Goal: Browse casually

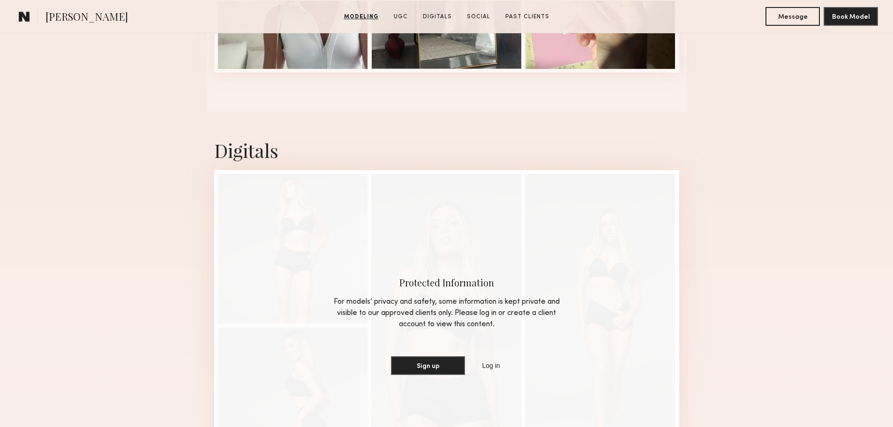
scroll to position [1266, 0]
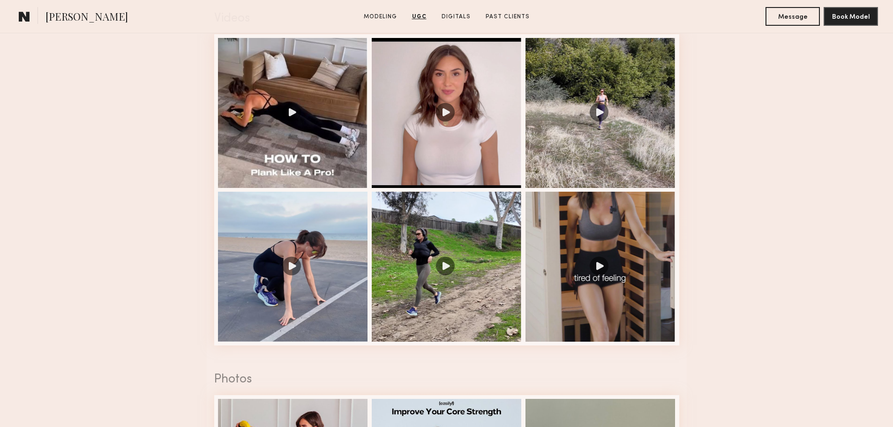
scroll to position [985, 0]
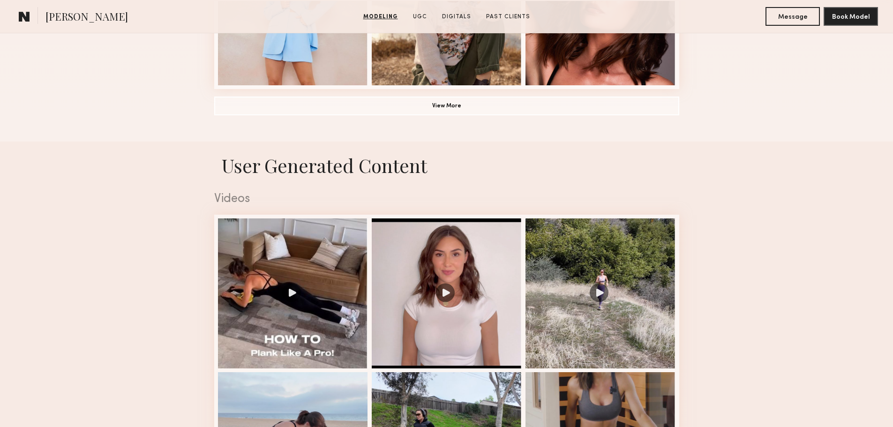
scroll to position [891, 0]
